Goal: Check status: Check status

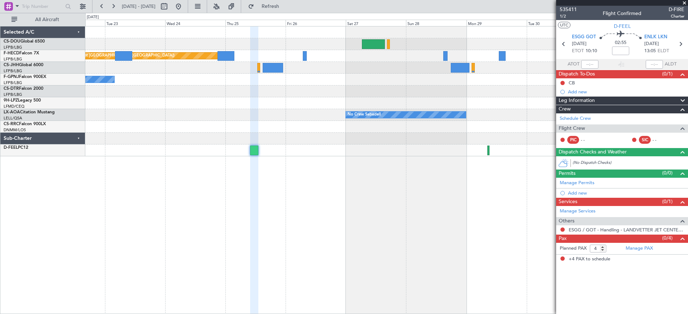
click at [186, 166] on div "Planned Maint [GEOGRAPHIC_DATA] ([GEOGRAPHIC_DATA]) No Crew No Crew No Crew Sab…" at bounding box center [386, 170] width 602 height 288
click at [184, 9] on button at bounding box center [178, 6] width 11 height 11
click at [184, 3] on button at bounding box center [178, 6] width 11 height 11
click at [184, 7] on button at bounding box center [178, 6] width 11 height 11
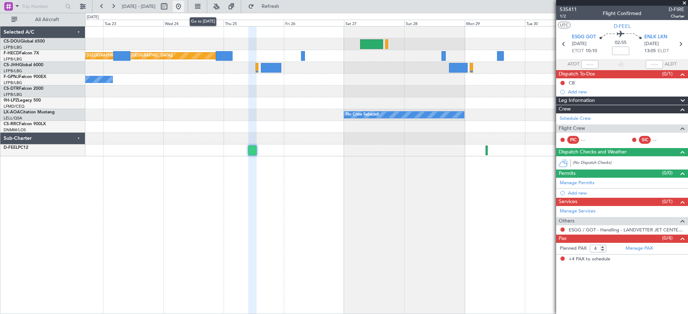
click at [184, 5] on button at bounding box center [178, 6] width 11 height 11
click at [480, 119] on div "Planned Maint [GEOGRAPHIC_DATA] ([GEOGRAPHIC_DATA]) No Crew No Crew No Crew Sab…" at bounding box center [386, 92] width 602 height 130
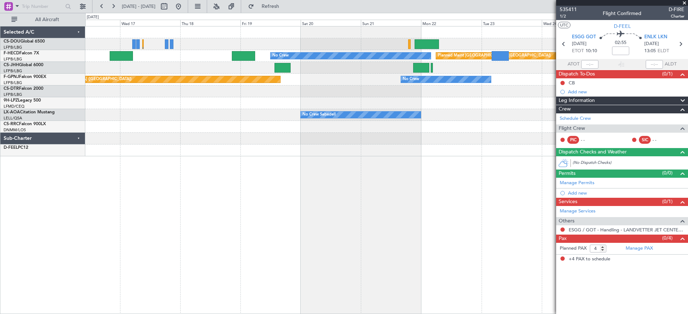
click at [371, 101] on div "Planned Maint [GEOGRAPHIC_DATA] ([GEOGRAPHIC_DATA]) No Crew No Crew Planned Mai…" at bounding box center [386, 92] width 602 height 130
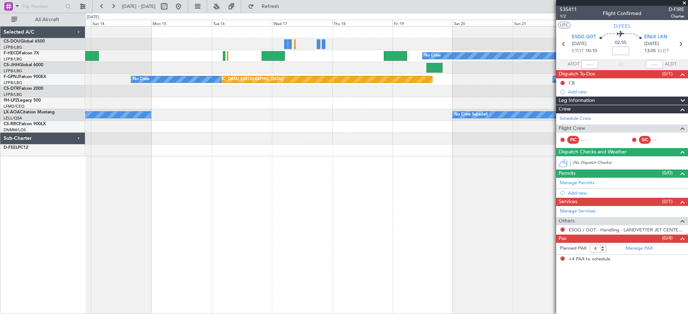
click at [415, 109] on div "No Crew" at bounding box center [386, 103] width 602 height 12
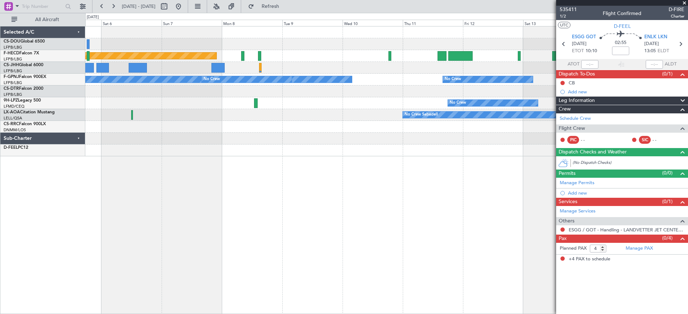
click at [472, 126] on div "Planned Maint [GEOGRAPHIC_DATA] ([GEOGRAPHIC_DATA]) Planned Maint [GEOGRAPHIC_D…" at bounding box center [386, 92] width 602 height 130
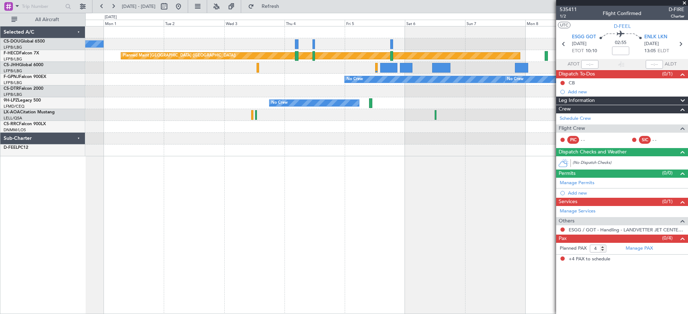
click at [503, 139] on div "No Crew Planned Maint [GEOGRAPHIC_DATA] ([GEOGRAPHIC_DATA]) No Crew No Crew No …" at bounding box center [386, 92] width 602 height 130
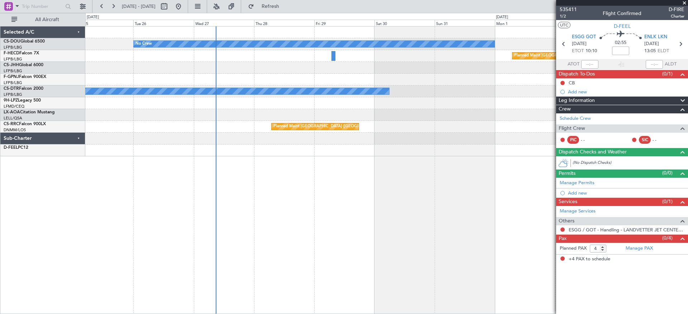
click at [598, 181] on fb-app "[DATE] - [DATE] Refresh Quick Links All Aircraft No Crew Planned Maint [GEOGRAP…" at bounding box center [344, 159] width 688 height 309
